Goal: Book appointment/travel/reservation

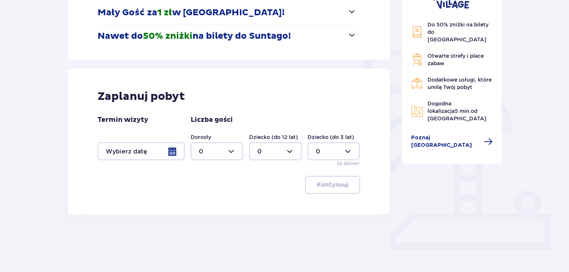
scroll to position [142, 0]
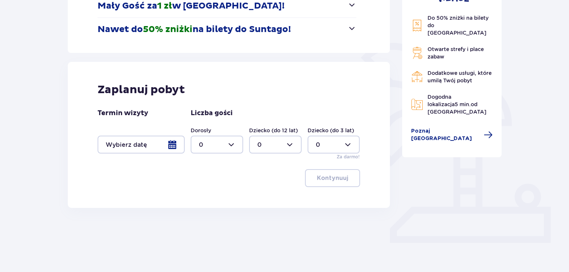
click at [235, 145] on div at bounding box center [217, 144] width 52 height 18
click at [205, 199] on div "2" at bounding box center [217, 198] width 36 height 8
type input "2"
click at [173, 145] on div at bounding box center [140, 144] width 87 height 18
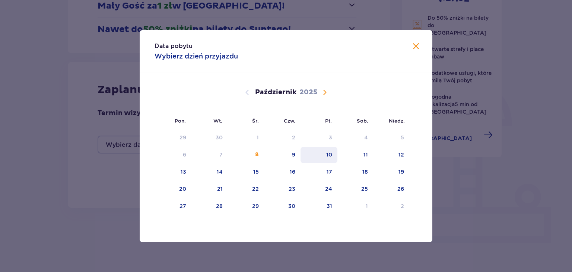
click at [327, 153] on div "10" at bounding box center [329, 154] width 6 height 7
click at [367, 153] on div "11" at bounding box center [365, 154] width 4 height 7
type input "[DATE] - [DATE]"
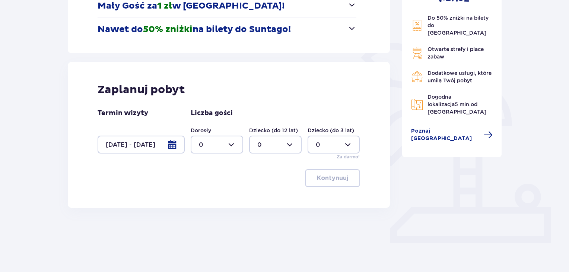
click at [230, 145] on div at bounding box center [217, 144] width 52 height 18
click at [196, 199] on span "2" at bounding box center [216, 199] width 51 height 16
type input "2"
click at [331, 178] on p "Kontynuuj" at bounding box center [332, 178] width 31 height 8
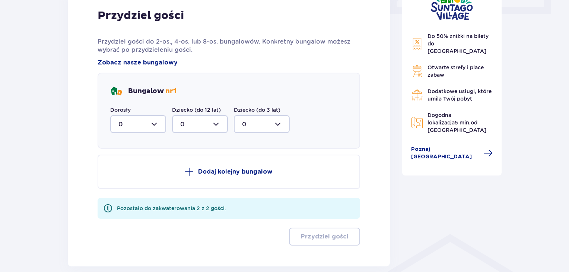
scroll to position [372, 0]
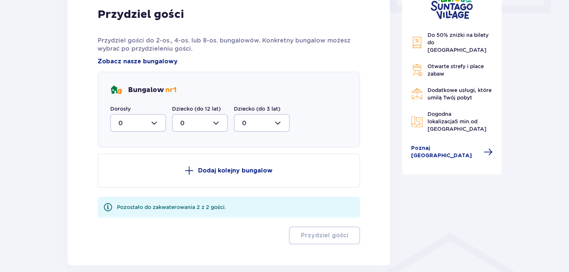
click at [151, 123] on div at bounding box center [138, 123] width 56 height 18
click at [118, 175] on p "2" at bounding box center [120, 177] width 4 height 8
type input "2"
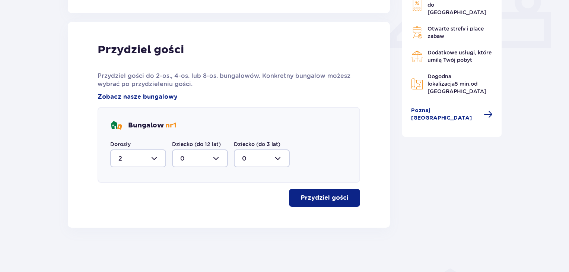
click at [330, 196] on p "Przydziel gości" at bounding box center [324, 197] width 47 height 8
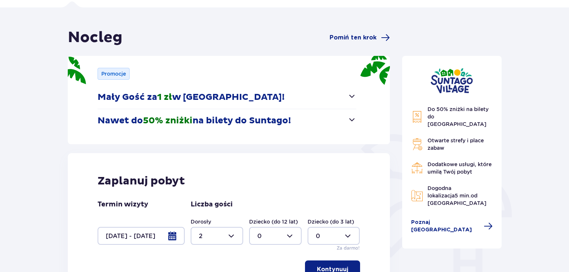
scroll to position [0, 0]
